Goal: Task Accomplishment & Management: Manage account settings

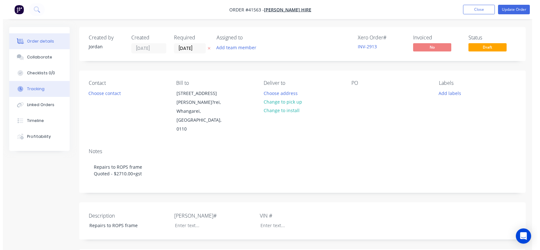
scroll to position [188, 0]
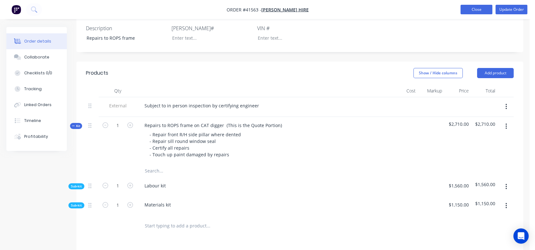
click at [477, 11] on button "Close" at bounding box center [476, 10] width 32 height 10
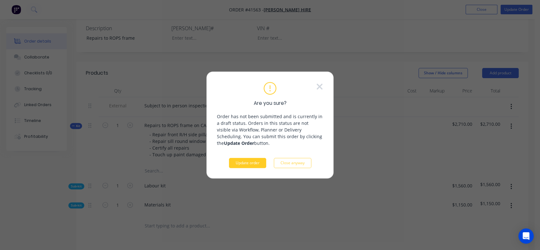
click at [247, 164] on button "Update order" at bounding box center [247, 163] width 37 height 10
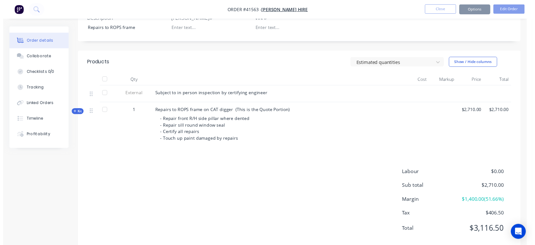
scroll to position [0, 0]
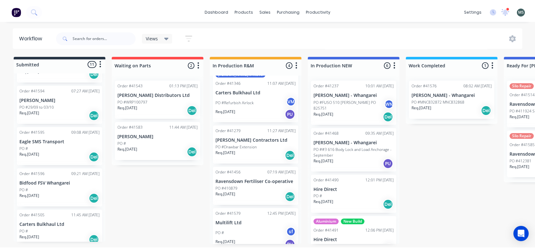
scroll to position [294, 0]
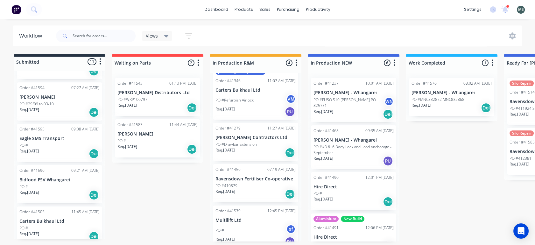
click at [56, 177] on p "Bidfood FSV Whangarei" at bounding box center [59, 179] width 80 height 5
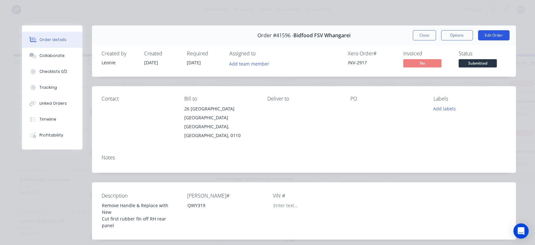
click at [491, 38] on button "Edit Order" at bounding box center [493, 35] width 31 height 10
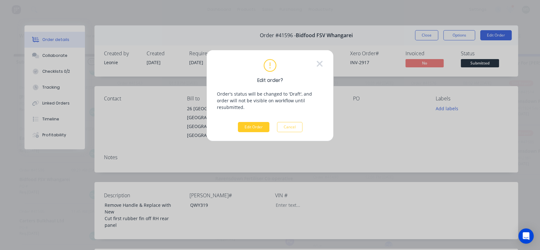
click at [257, 122] on button "Edit Order" at bounding box center [253, 127] width 31 height 10
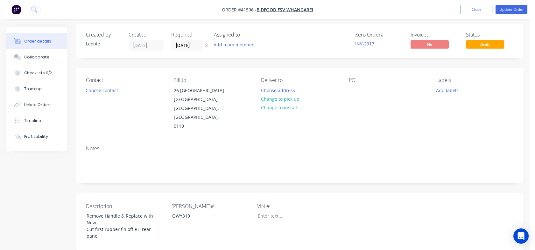
scroll to position [4, 0]
click at [110, 90] on button "Choose contact" at bounding box center [101, 89] width 39 height 9
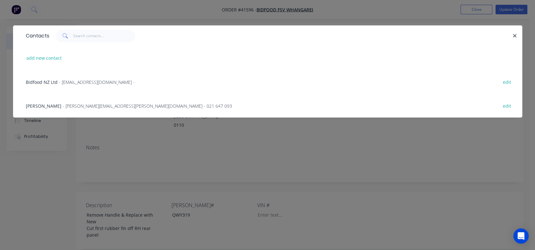
click at [63, 108] on span "- [PERSON_NAME][EMAIL_ADDRESS][PERSON_NAME][DOMAIN_NAME] - 021 647 093" at bounding box center [147, 106] width 169 height 6
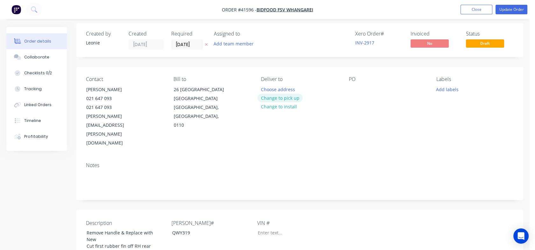
click at [286, 99] on button "Change to pick up" at bounding box center [279, 98] width 45 height 9
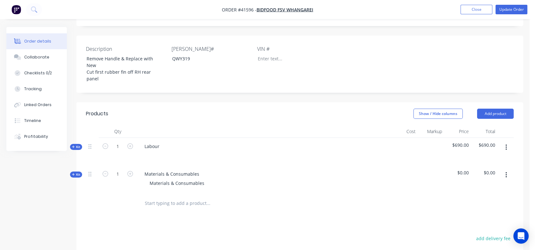
scroll to position [218, 0]
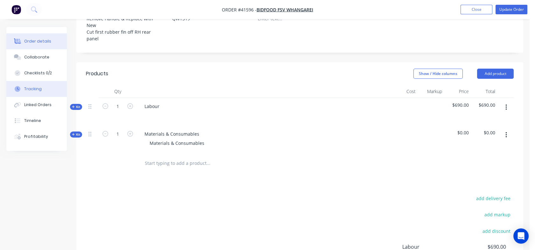
click at [33, 90] on div "Tracking" at bounding box center [32, 89] width 17 height 6
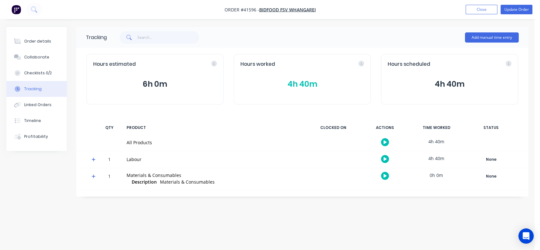
click at [384, 159] on icon "button" at bounding box center [385, 158] width 3 height 3
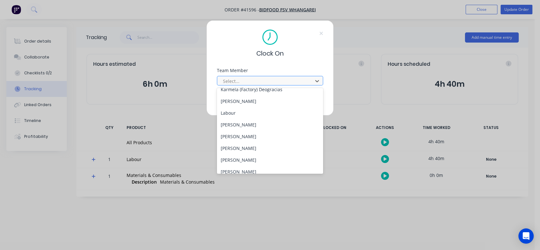
scroll to position [104, 0]
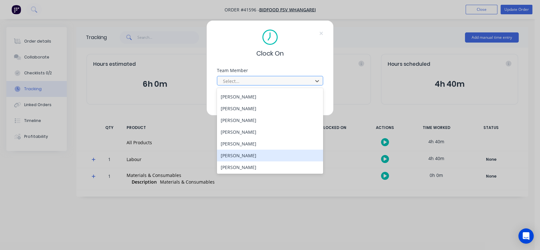
click at [233, 157] on div "[PERSON_NAME]" at bounding box center [270, 156] width 106 height 12
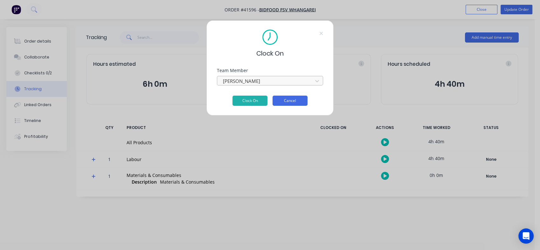
click at [285, 104] on button "Cancel" at bounding box center [290, 101] width 35 height 10
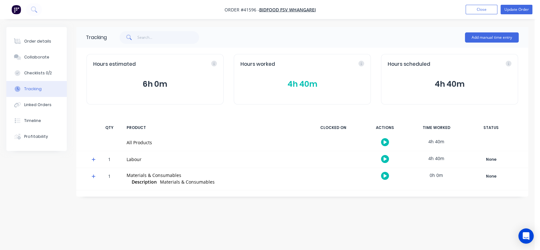
click at [300, 87] on button "4h 40m" at bounding box center [303, 84] width 124 height 12
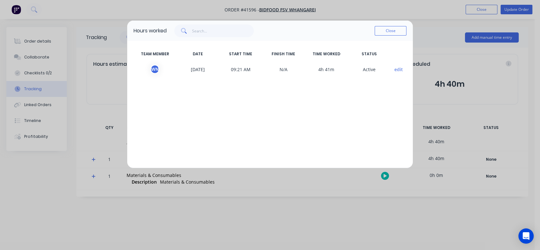
click at [397, 69] on button "edit" at bounding box center [399, 69] width 9 height 7
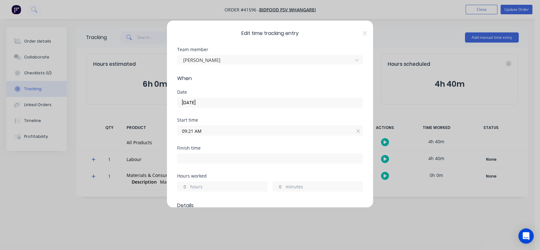
click at [196, 158] on input at bounding box center [270, 159] width 185 height 10
type input "02:02 PM"
type input "4"
type input "41"
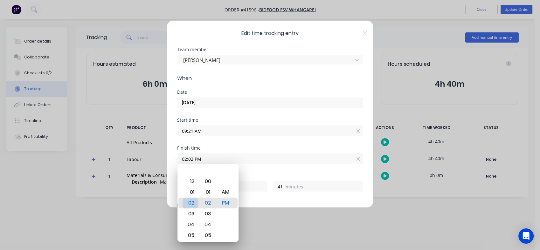
click at [192, 202] on div "02" at bounding box center [191, 203] width 16 height 11
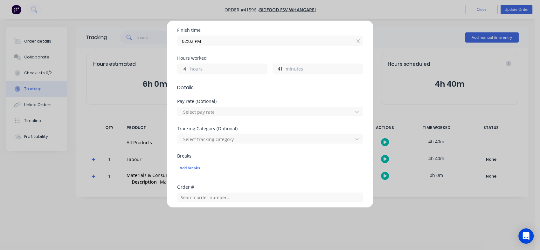
scroll to position [121, 0]
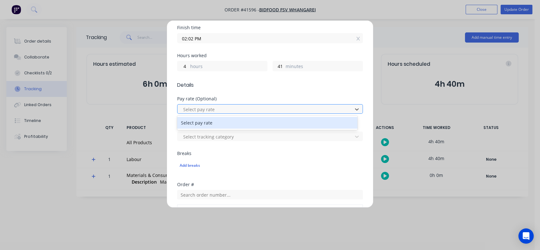
click at [340, 122] on div "Select pay rate" at bounding box center [267, 123] width 180 height 12
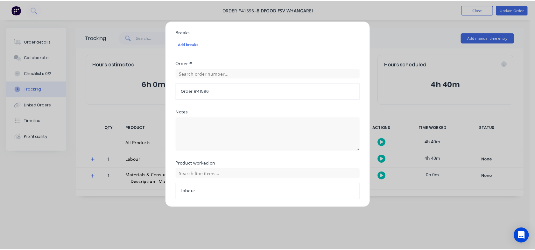
scroll to position [263, 0]
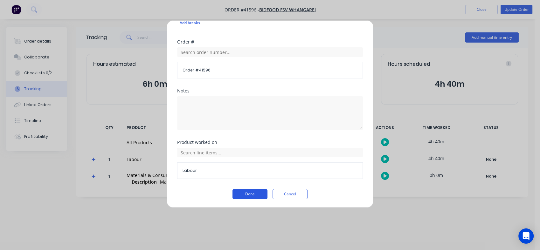
click at [244, 196] on button "Done" at bounding box center [250, 194] width 35 height 10
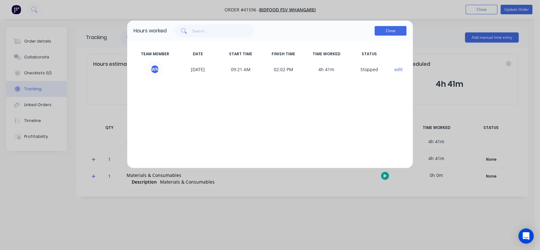
click at [385, 32] on button "Close" at bounding box center [391, 31] width 32 height 10
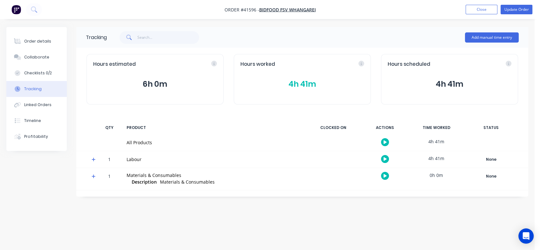
click at [34, 88] on div "Tracking" at bounding box center [32, 89] width 17 height 6
click at [293, 83] on button "4h 41m" at bounding box center [303, 84] width 124 height 12
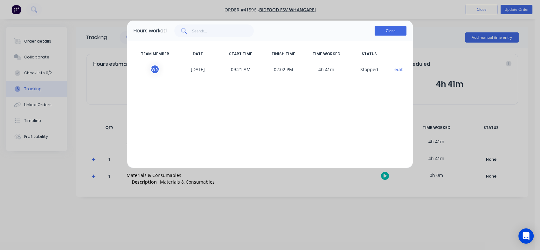
click at [386, 29] on button "Close" at bounding box center [391, 31] width 32 height 10
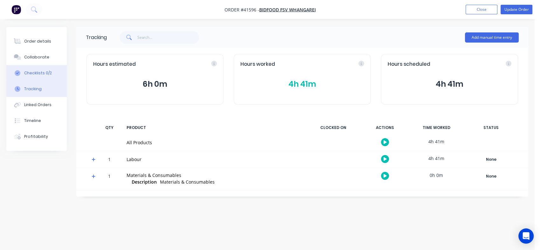
click at [36, 72] on div "Checklists 0/2" at bounding box center [38, 73] width 28 height 6
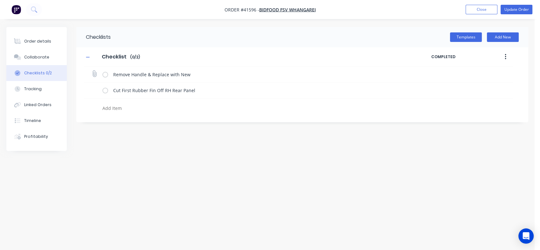
click at [101, 73] on div "Remove Handle & Replace with New" at bounding box center [298, 75] width 429 height 16
click at [106, 77] on label at bounding box center [105, 74] width 6 height 7
click at [0, 0] on input "checkbox" at bounding box center [0, 0] width 0 height 0
click at [107, 91] on label at bounding box center [105, 90] width 6 height 7
click at [0, 0] on input "checkbox" at bounding box center [0, 0] width 0 height 0
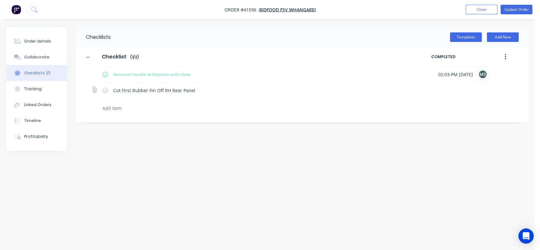
type textarea "x"
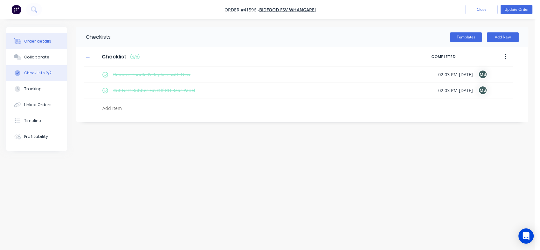
click at [33, 40] on div "Order details" at bounding box center [37, 41] width 27 height 6
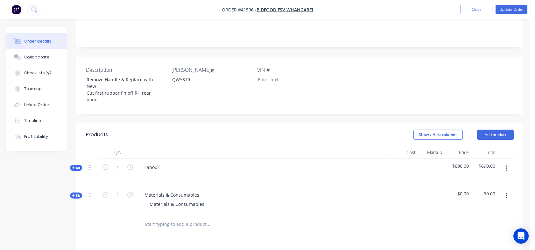
scroll to position [161, 0]
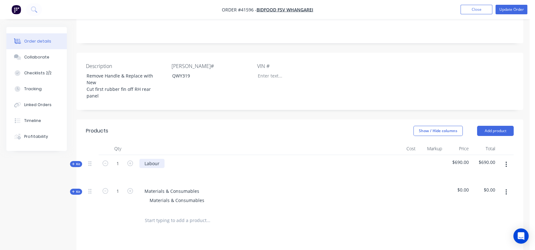
click at [161, 159] on div "Labour" at bounding box center [151, 163] width 25 height 9
click at [165, 159] on div "Labour to remove old handle and latch mech" at bounding box center [192, 163] width 106 height 9
click at [160, 159] on div "Labour 1. remove old handle and latch mech" at bounding box center [192, 163] width 106 height 9
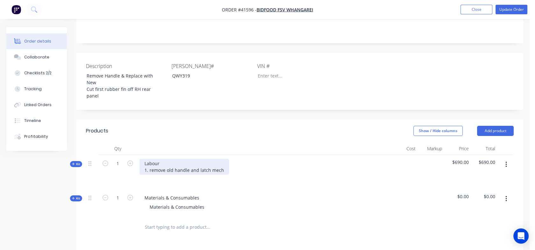
click at [221, 159] on div "Labour 1. remove old handle and latch mech" at bounding box center [184, 167] width 90 height 16
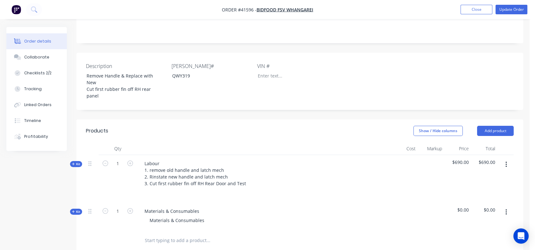
click at [75, 210] on span "Kit" at bounding box center [76, 212] width 8 height 5
click at [148, 231] on input "text" at bounding box center [207, 237] width 127 height 13
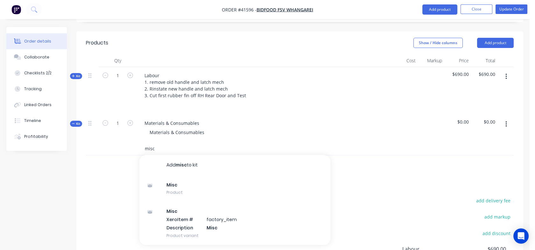
scroll to position [258, 0]
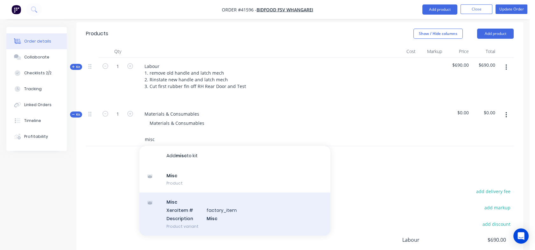
type input "misc"
click at [180, 193] on div "Misc Xero Item # factory_item Description Misc Product variant" at bounding box center [234, 214] width 191 height 43
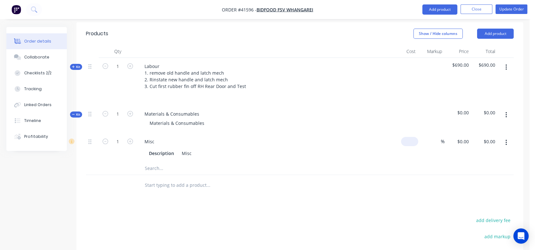
click at [403, 133] on div "$0.00" at bounding box center [404, 147] width 27 height 29
type input "$60.00"
type input "60"
type input "$60.00"
click at [456, 133] on div "60 $0.00" at bounding box center [457, 147] width 27 height 29
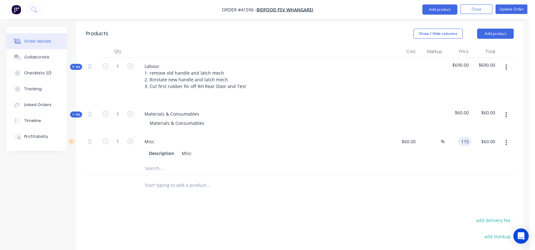
type input "115"
type input "91.67"
type input "$115.00"
click at [400, 106] on div at bounding box center [404, 120] width 27 height 28
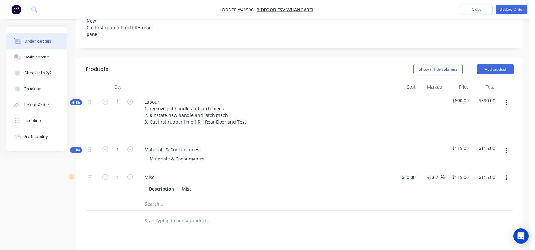
scroll to position [222, 0]
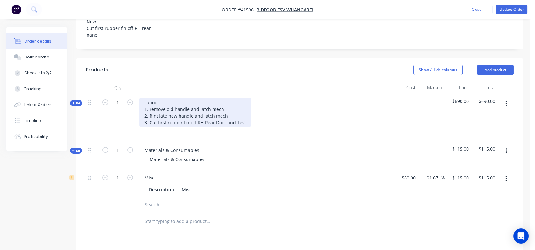
click at [221, 98] on div "Labour 1. remove old handle and latch mech 2. Rinstate new handle and latch mec…" at bounding box center [195, 112] width 112 height 29
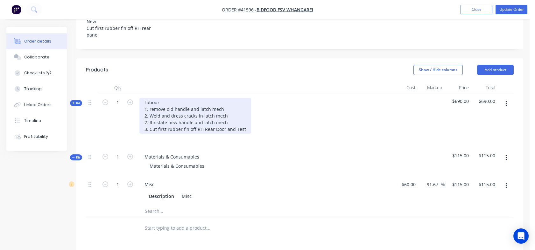
click at [151, 98] on div "Labour 1. remove old handle and latch mech 2. Weld and dress cracks in latch me…" at bounding box center [195, 116] width 112 height 36
click at [224, 98] on div "Labour 1. Remove old handle and latch mech 2. Weld and dress cracks in latch me…" at bounding box center [195, 116] width 112 height 36
click at [238, 98] on div "Labour 1. Remove old handle and latch mech from RH Rear 2. Weld and dress crack…" at bounding box center [199, 116] width 121 height 36
click at [199, 101] on div "Labour 1. Remove old handle and latch mech from LH Rear 2. Weld and dress crack…" at bounding box center [199, 116] width 120 height 36
click at [250, 98] on div "Labour 1. Remove old handle and latch mech from LH Rear 2. Weld and dress crack…" at bounding box center [199, 116] width 120 height 36
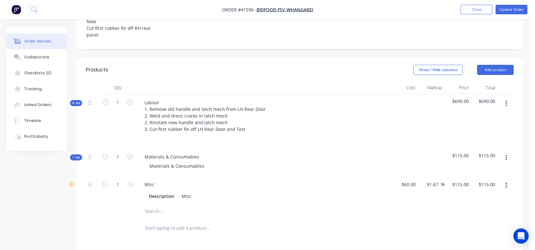
click at [76, 101] on span "Kit" at bounding box center [76, 103] width 8 height 5
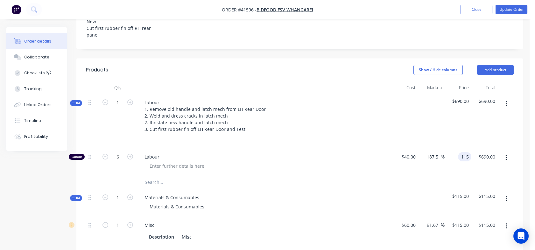
click at [455, 149] on div "115 115" at bounding box center [457, 163] width 27 height 28
type input "129"
type input "222.5"
type input "$129.00"
type input "$774.00"
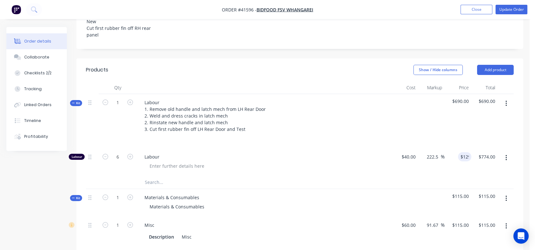
click at [448, 149] on div "$129.00 129" at bounding box center [457, 163] width 27 height 28
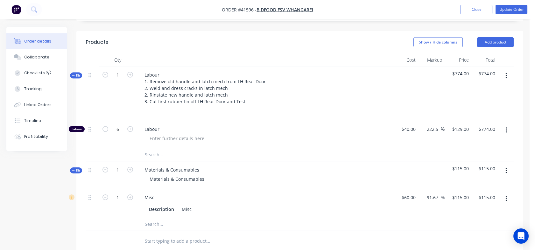
scroll to position [240, 0]
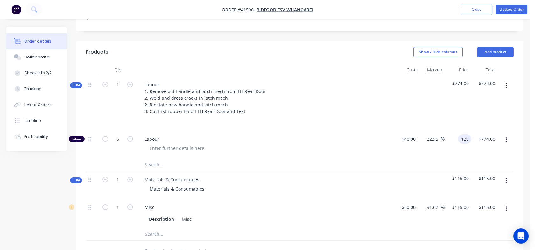
click at [453, 131] on div "129 129" at bounding box center [457, 145] width 27 height 28
type input "115"
type input "187.5"
type input "$115.00"
type input "$690.00"
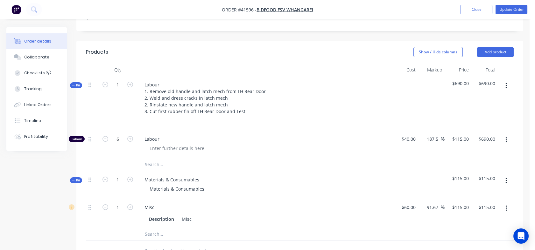
click at [454, 131] on div "$115.00 $115.00" at bounding box center [457, 145] width 27 height 28
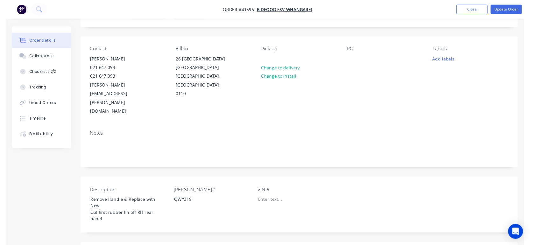
scroll to position [0, 0]
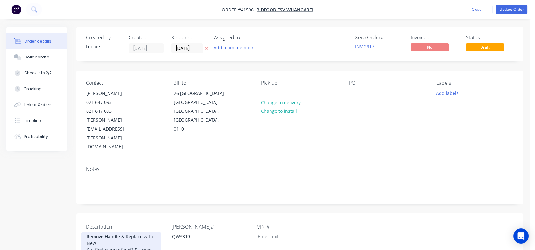
click at [134, 232] on div "Remove Handle & Replace with New Cut first rubber fin off RH rear panel" at bounding box center [121, 246] width 80 height 29
click at [136, 232] on div "Remove Handle & Replace with New Cut first rubber fin off RH rear panel" at bounding box center [121, 246] width 80 height 29
click at [517, 11] on button "Update Order" at bounding box center [511, 10] width 32 height 10
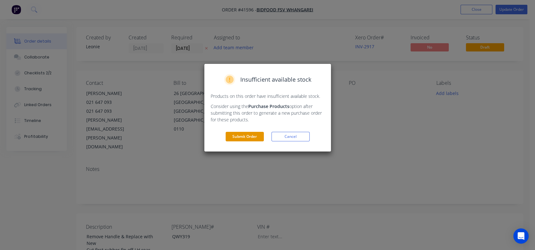
click at [248, 138] on button "Submit Order" at bounding box center [245, 137] width 38 height 10
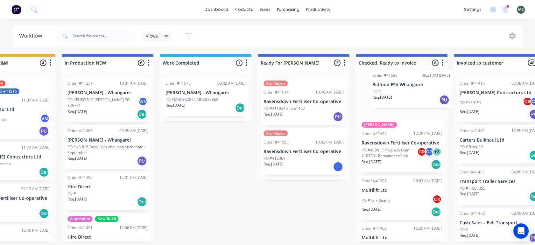
drag, startPoint x: 55, startPoint y: 187, endPoint x: 412, endPoint y: 97, distance: 368.8
click at [412, 97] on div "Submitted 11 Status colour #273444 hex #273444 Save Cancel Summaries Total orde…" at bounding box center [279, 147] width 1061 height 187
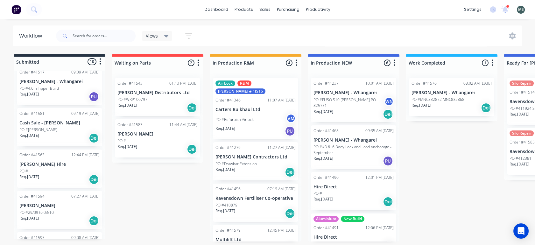
scroll to position [182, 0]
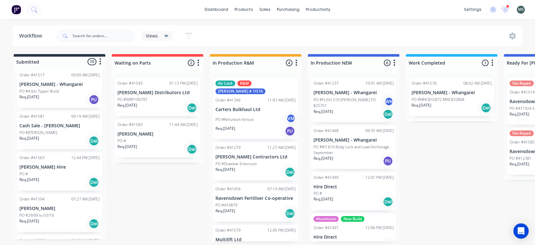
click at [51, 137] on div "Req. [DATE] Del" at bounding box center [59, 141] width 80 height 11
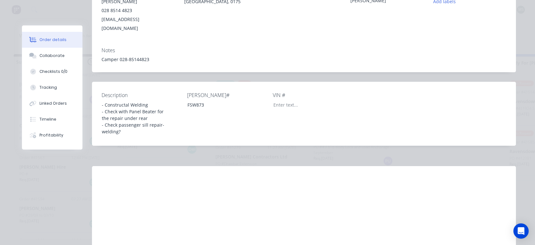
scroll to position [0, 0]
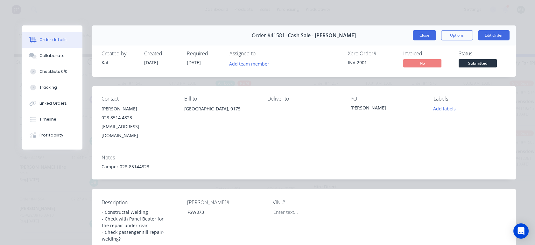
click at [424, 36] on button "Close" at bounding box center [424, 35] width 23 height 10
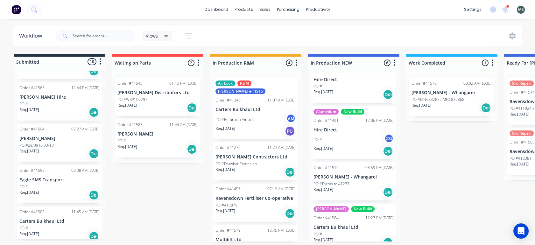
scroll to position [116, 0]
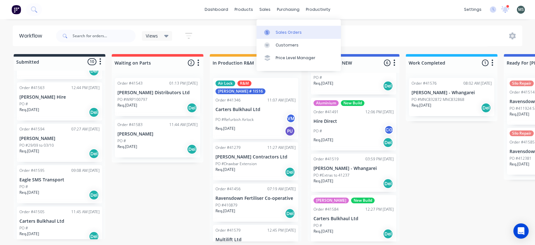
click at [279, 33] on div "Sales Orders" at bounding box center [289, 33] width 26 height 6
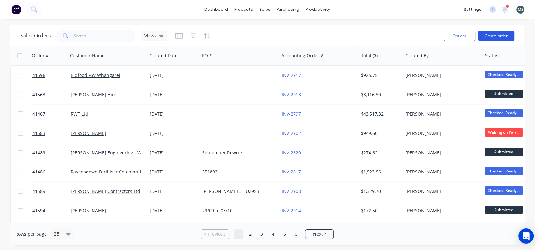
click at [499, 37] on button "Create order" at bounding box center [496, 36] width 36 height 10
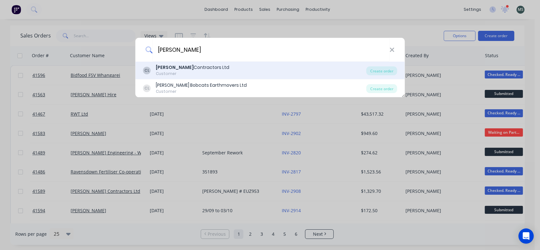
type input "[PERSON_NAME]"
click at [184, 70] on div "[PERSON_NAME] Contractors Ltd" at bounding box center [192, 67] width 73 height 7
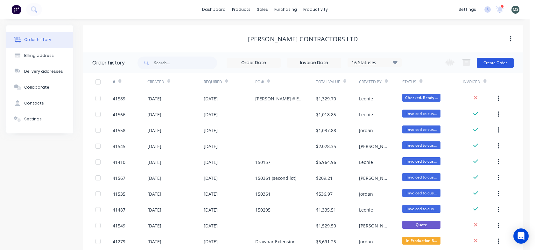
click at [487, 63] on button "Create Order" at bounding box center [495, 63] width 37 height 10
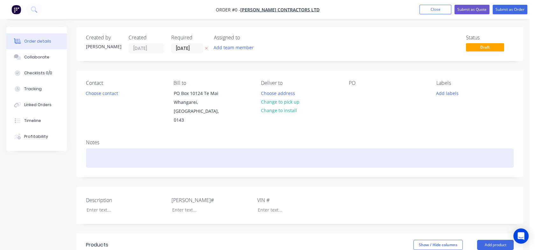
click at [95, 149] on div at bounding box center [300, 158] width 428 height 19
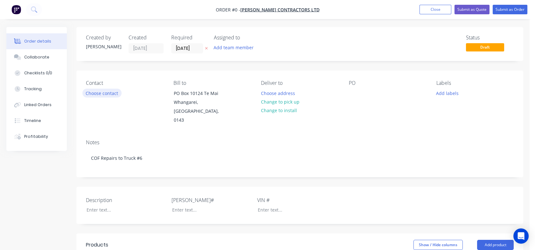
click at [94, 94] on div "Order details Collaborate Checklists 0/0 Tracking Linked Orders Timeline Profit…" at bounding box center [264, 233] width 529 height 413
click at [94, 94] on button "Choose contact" at bounding box center [101, 93] width 39 height 9
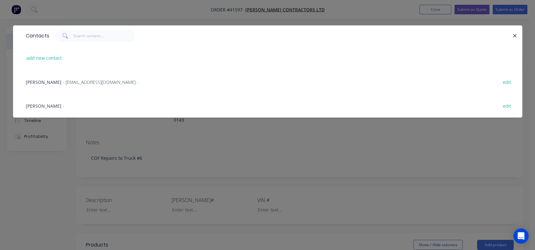
click at [78, 82] on span "- [EMAIL_ADDRESS][DOMAIN_NAME] -" at bounding box center [101, 82] width 76 height 6
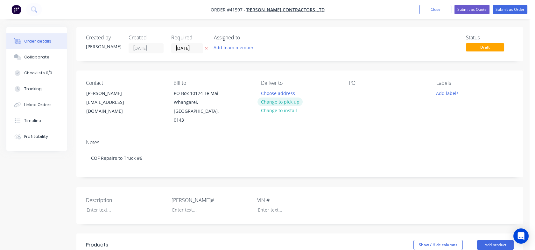
click at [280, 104] on button "Change to pick up" at bounding box center [279, 102] width 45 height 9
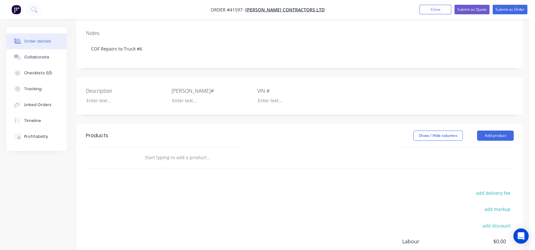
scroll to position [110, 0]
click at [156, 151] on input "text" at bounding box center [207, 157] width 127 height 13
click at [91, 96] on div at bounding box center [121, 100] width 80 height 9
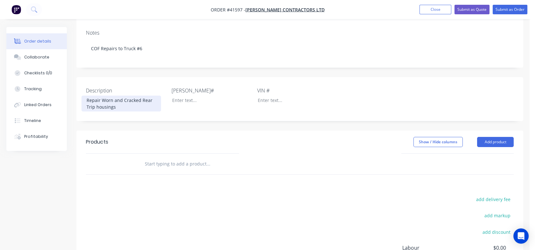
click at [86, 96] on div "Repair Worn and Cracked Rear Trip housings" at bounding box center [121, 104] width 80 height 16
click at [116, 96] on div "1. Repair Worn and Cracked Rear Trip housings" at bounding box center [121, 104] width 80 height 16
